Goal: Information Seeking & Learning: Learn about a topic

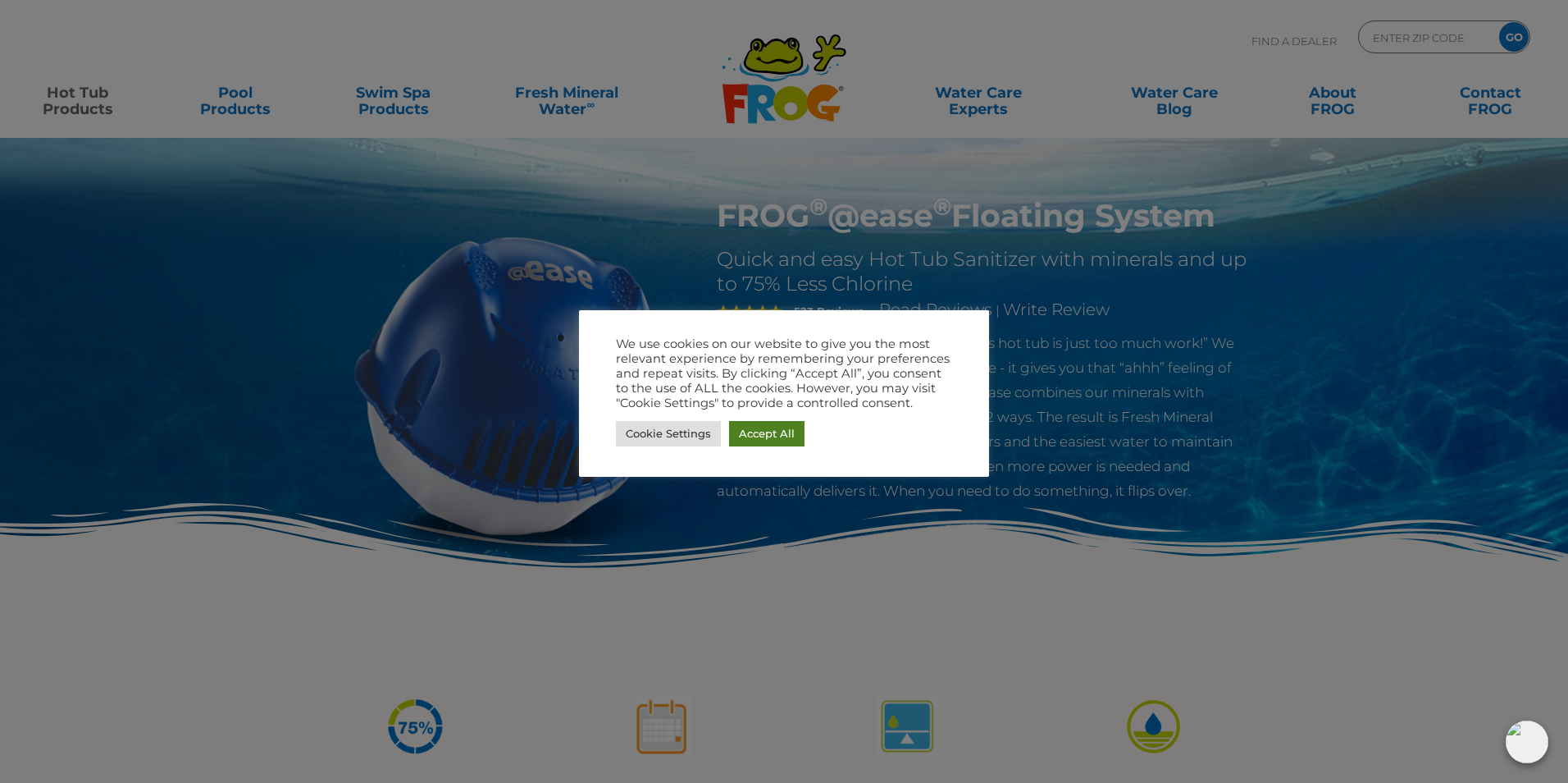
click at [757, 431] on link "Accept All" at bounding box center [767, 434] width 76 height 26
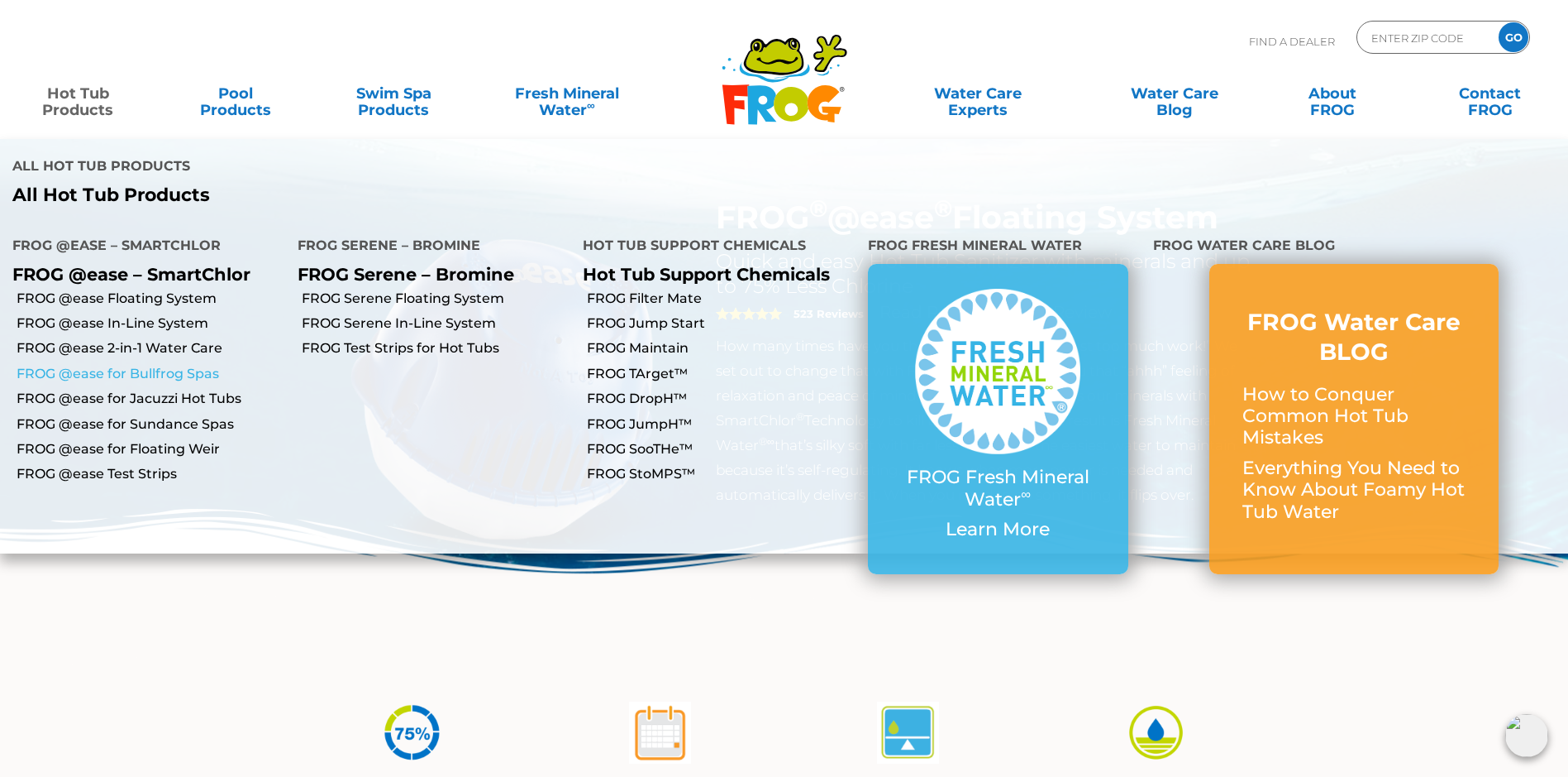
click at [202, 365] on link "FROG @ease for Bullfrog Spas" at bounding box center [151, 374] width 269 height 18
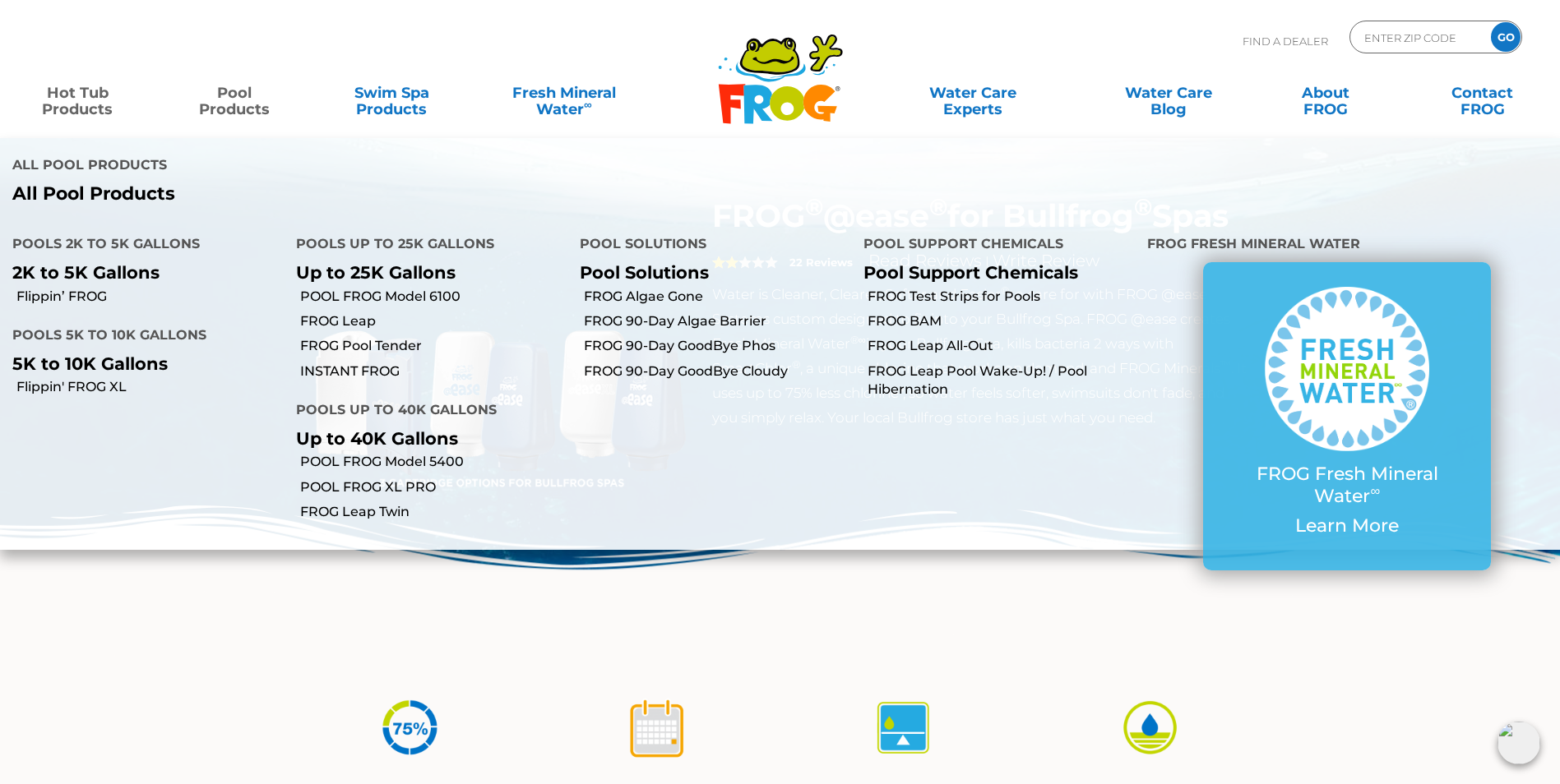
click at [239, 105] on link "Pool Products" at bounding box center [235, 93] width 122 height 33
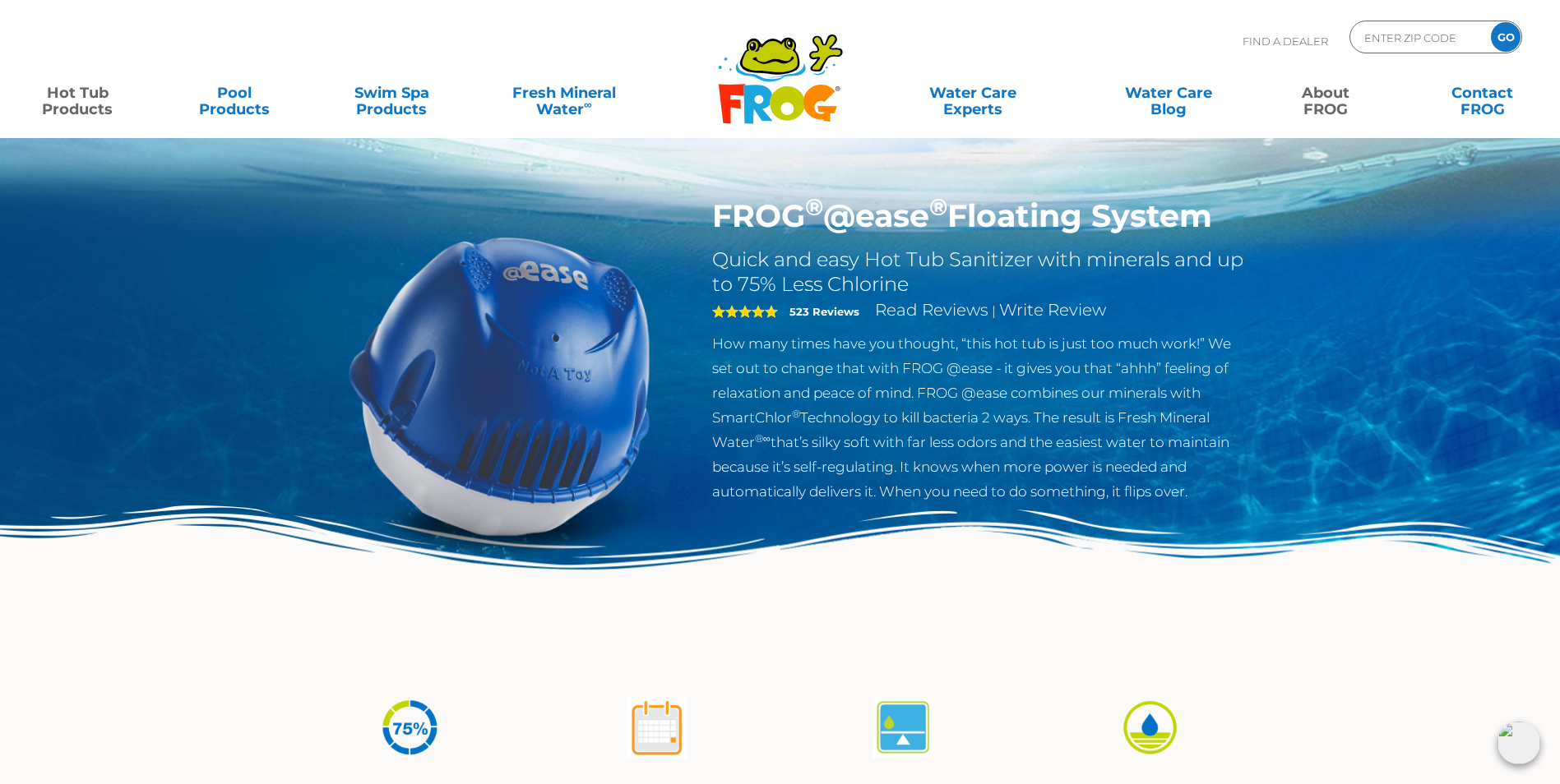
click at [1316, 99] on link "About FROG" at bounding box center [1325, 93] width 122 height 33
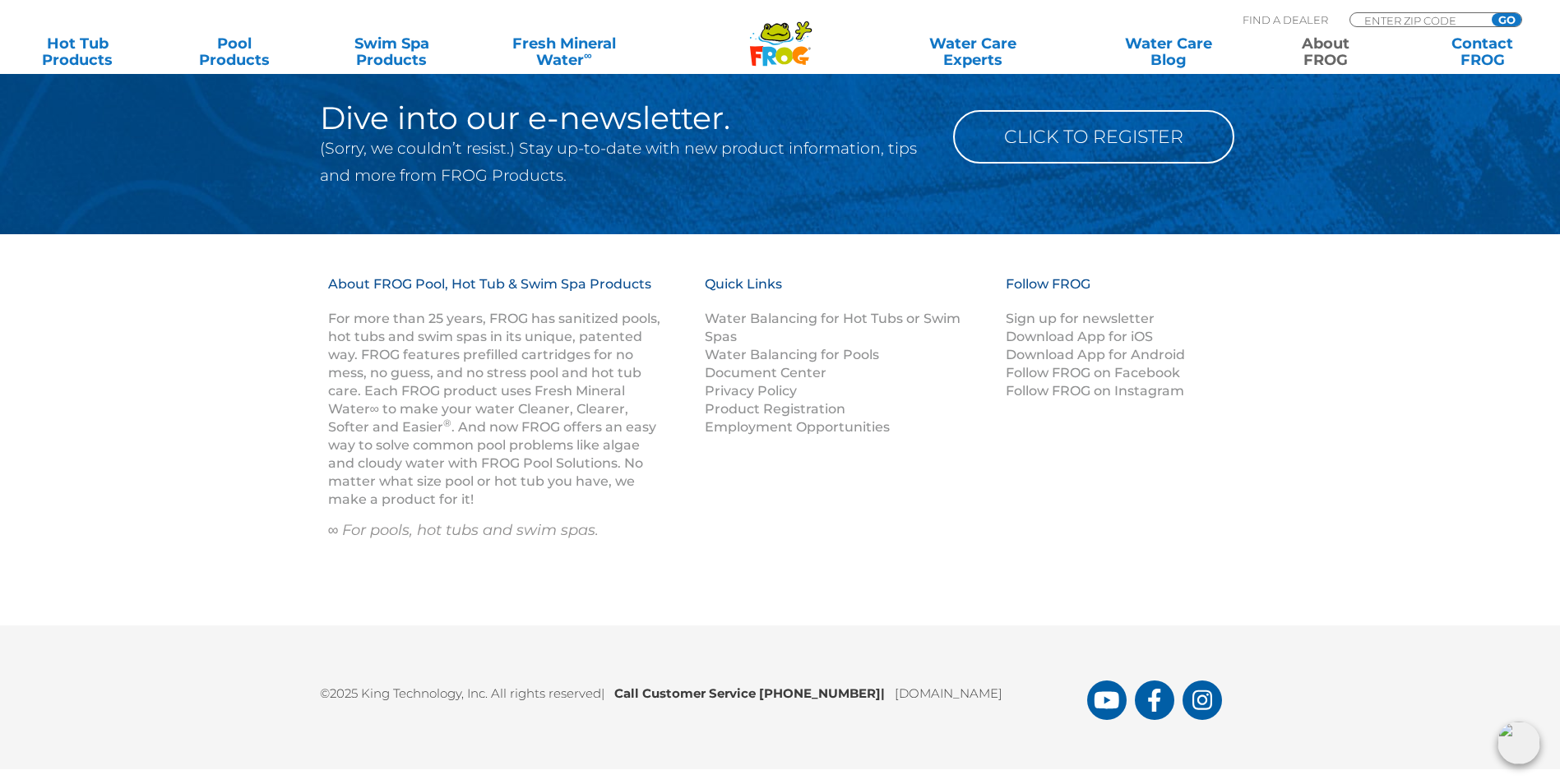
scroll to position [2952, 0]
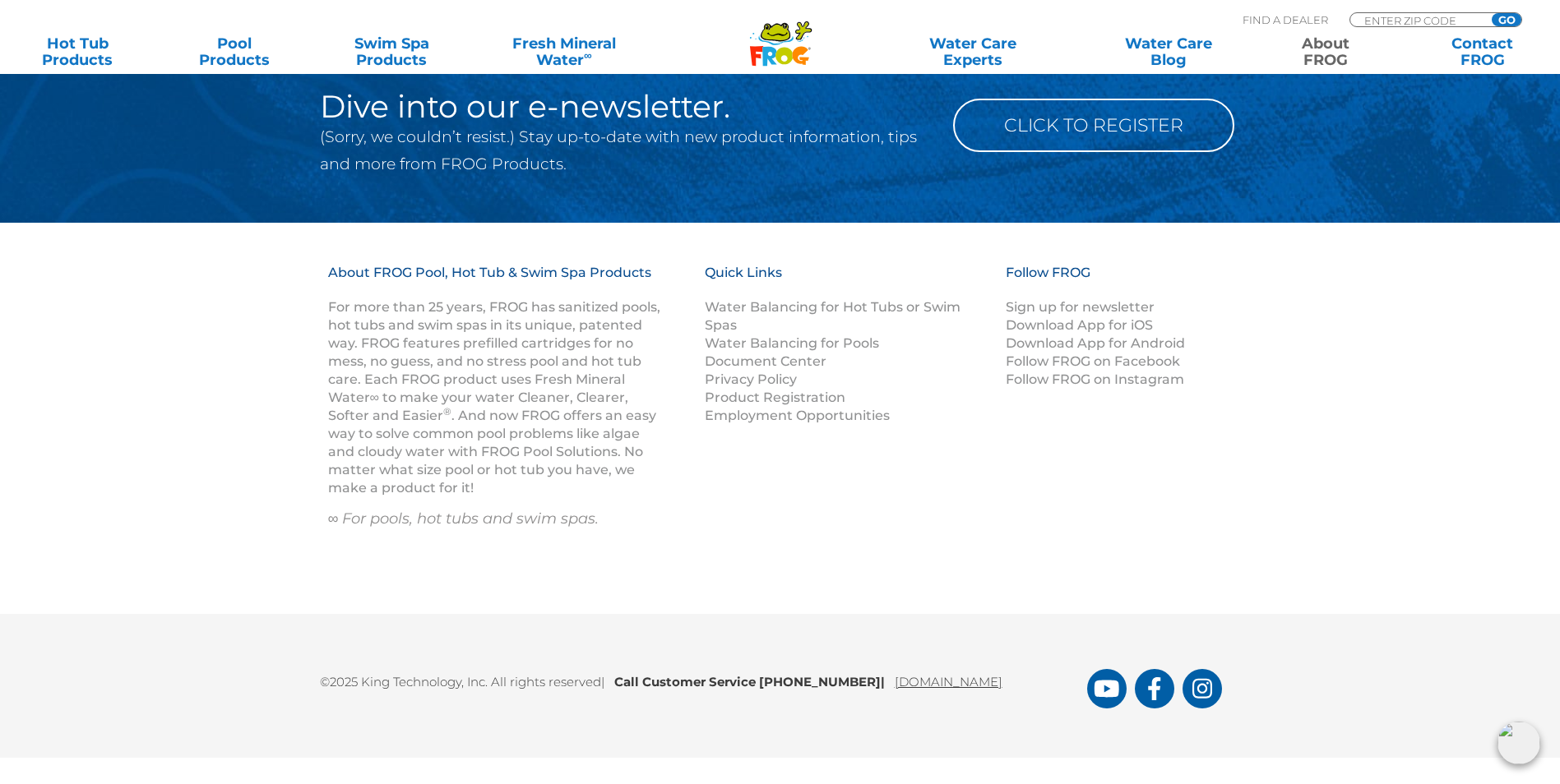
click at [970, 683] on link "[DOMAIN_NAME]" at bounding box center [948, 681] width 108 height 16
